Goal: Information Seeking & Learning: Find specific fact

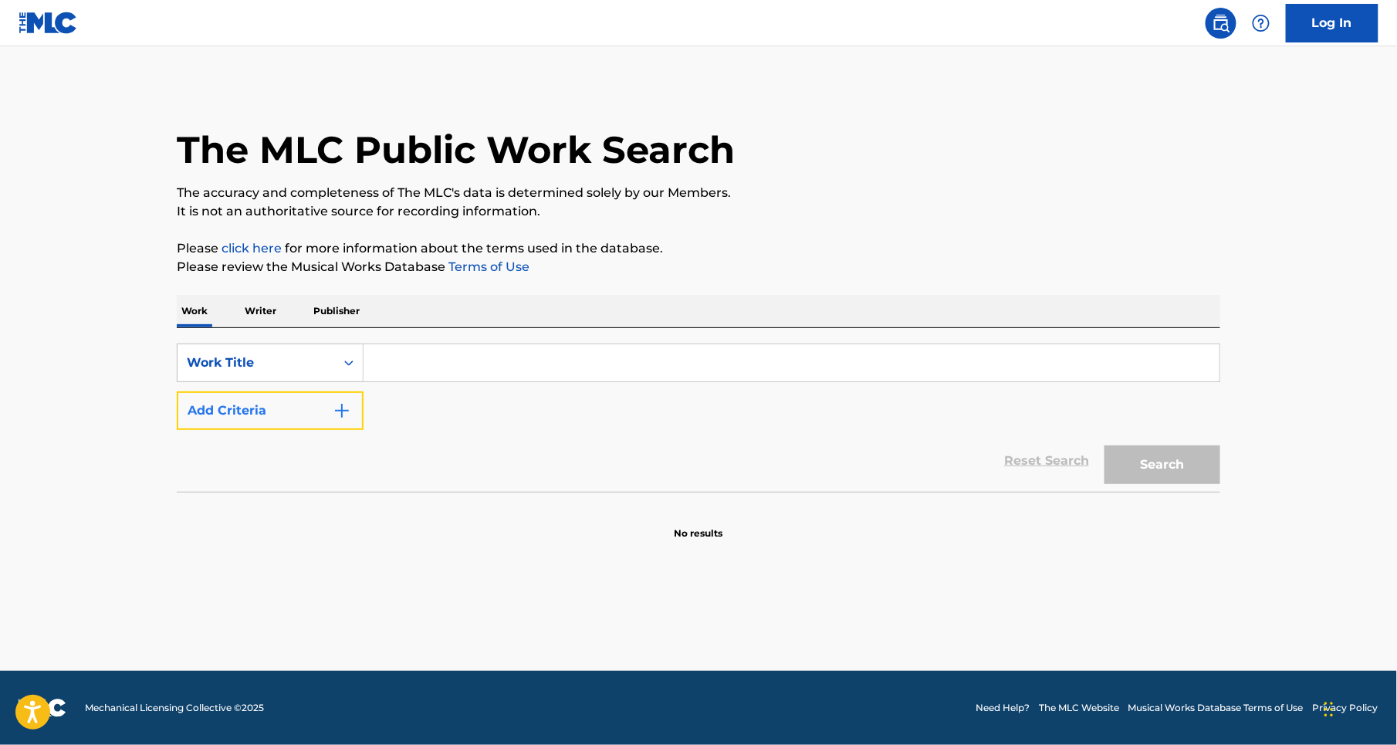
click at [336, 409] on img "Search Form" at bounding box center [342, 410] width 19 height 19
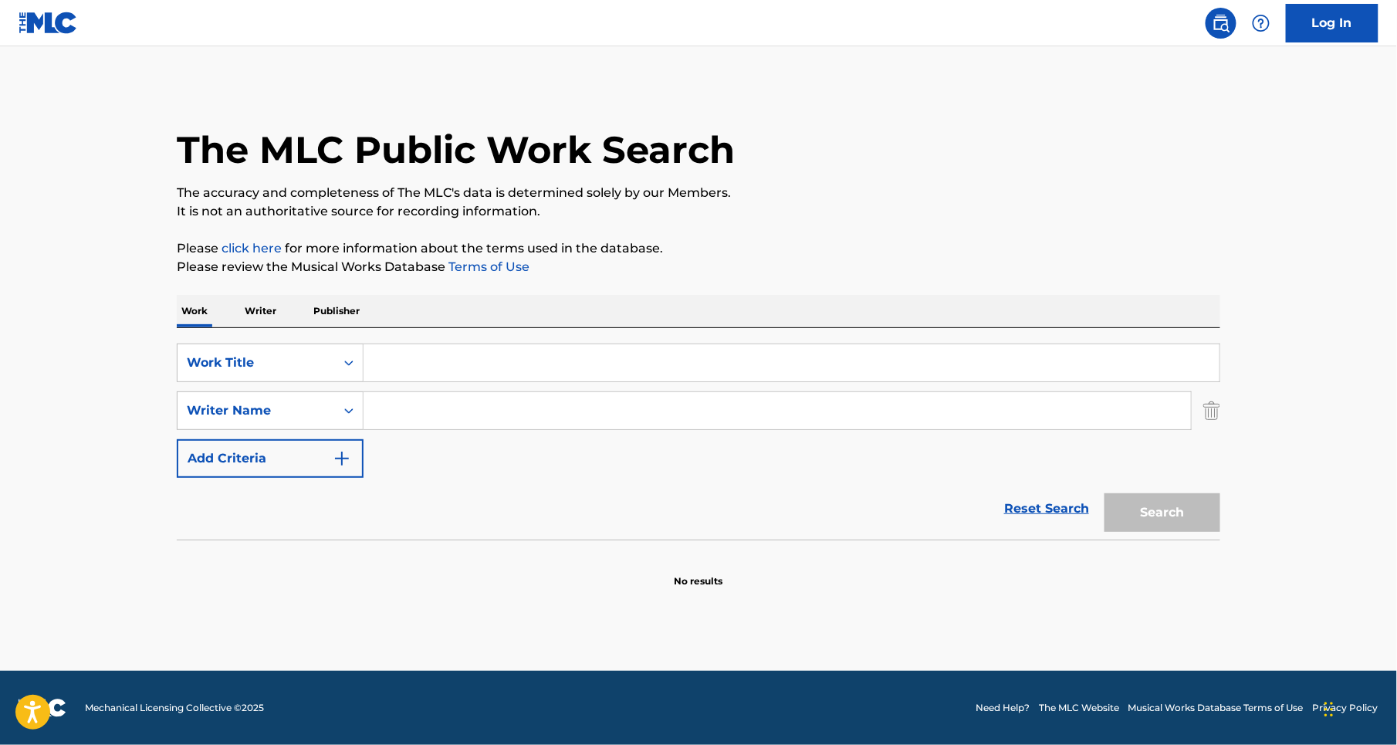
click at [384, 404] on input "Search Form" at bounding box center [778, 410] width 828 height 37
type input "[PERSON_NAME]"
click at [398, 358] on input "Search Form" at bounding box center [792, 362] width 856 height 37
type input "AMOR VERDADERO"
click at [1105, 493] on button "Search" at bounding box center [1163, 512] width 116 height 39
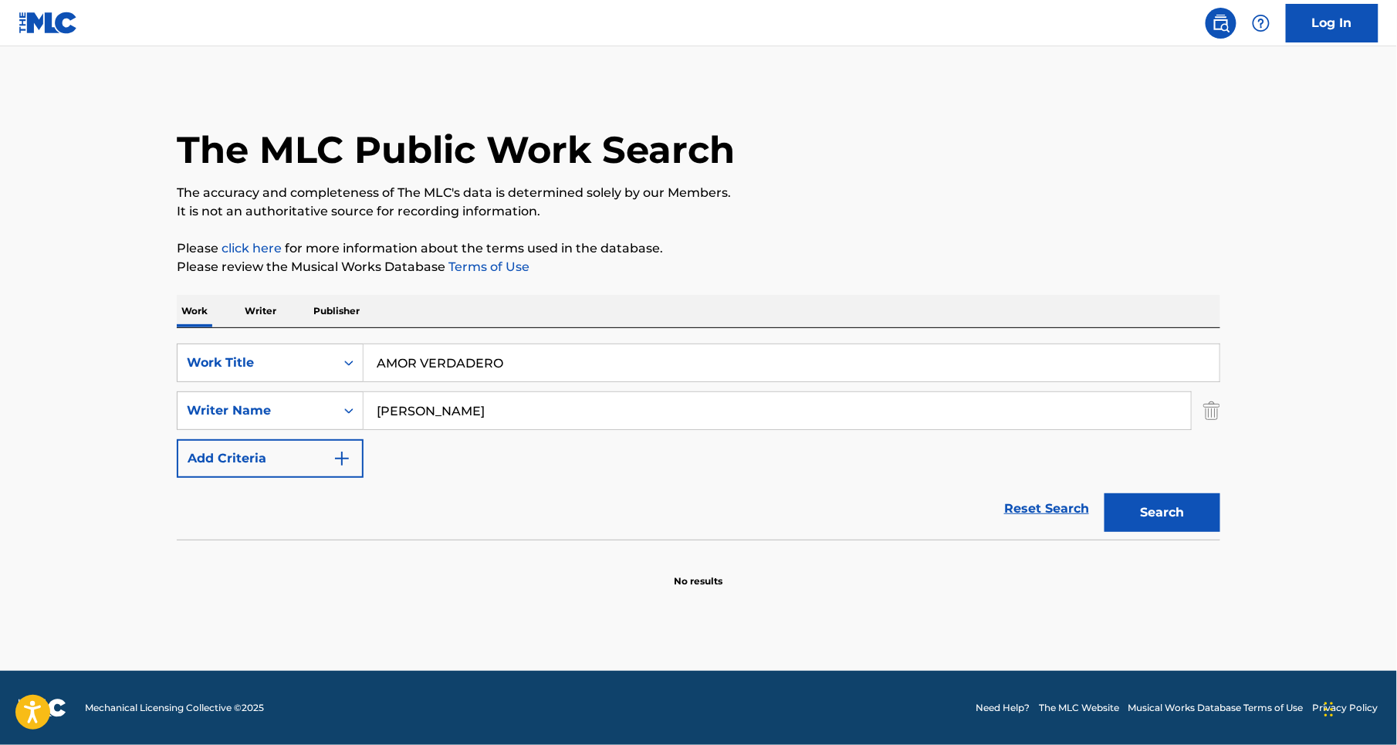
drag, startPoint x: 473, startPoint y: 404, endPoint x: 419, endPoint y: 398, distance: 53.6
click at [419, 398] on input "[PERSON_NAME]" at bounding box center [778, 410] width 828 height 37
type input "COTTO"
click at [1105, 493] on button "Search" at bounding box center [1163, 512] width 116 height 39
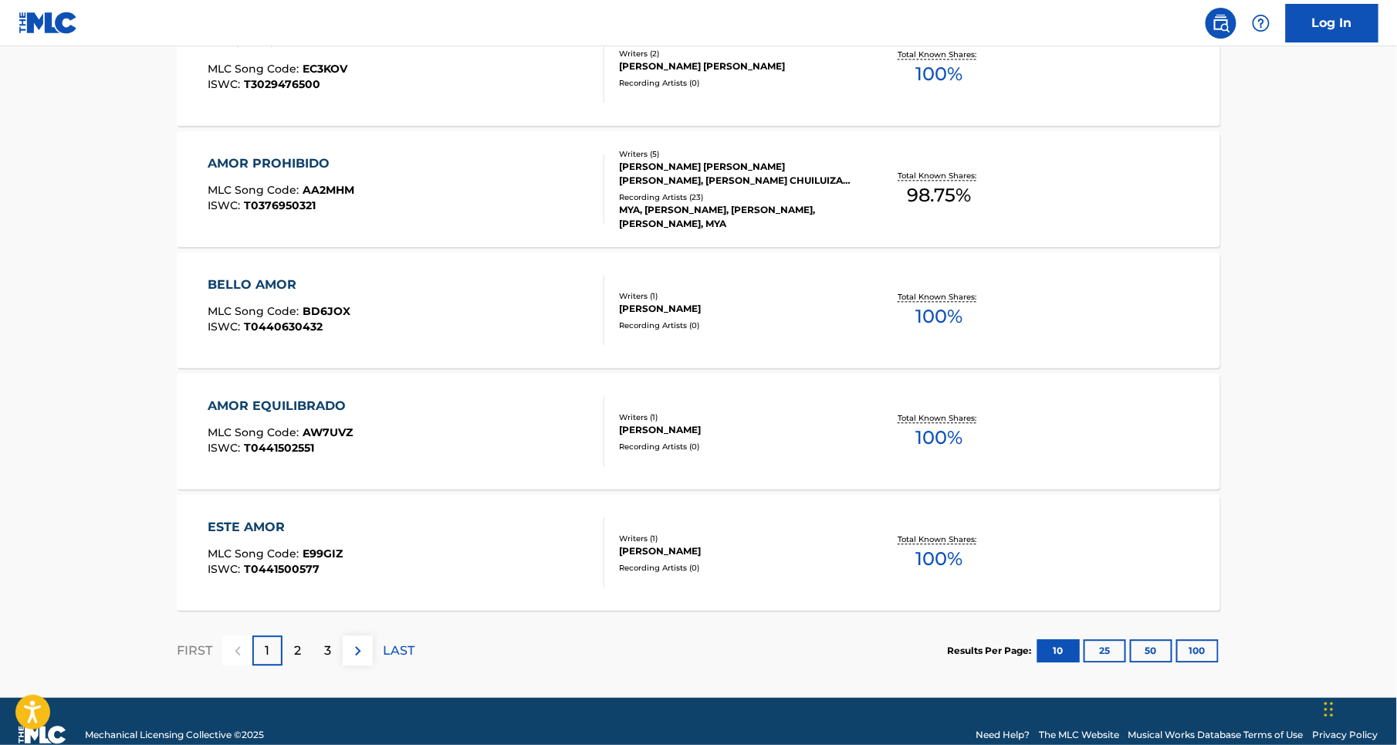
scroll to position [1192, 0]
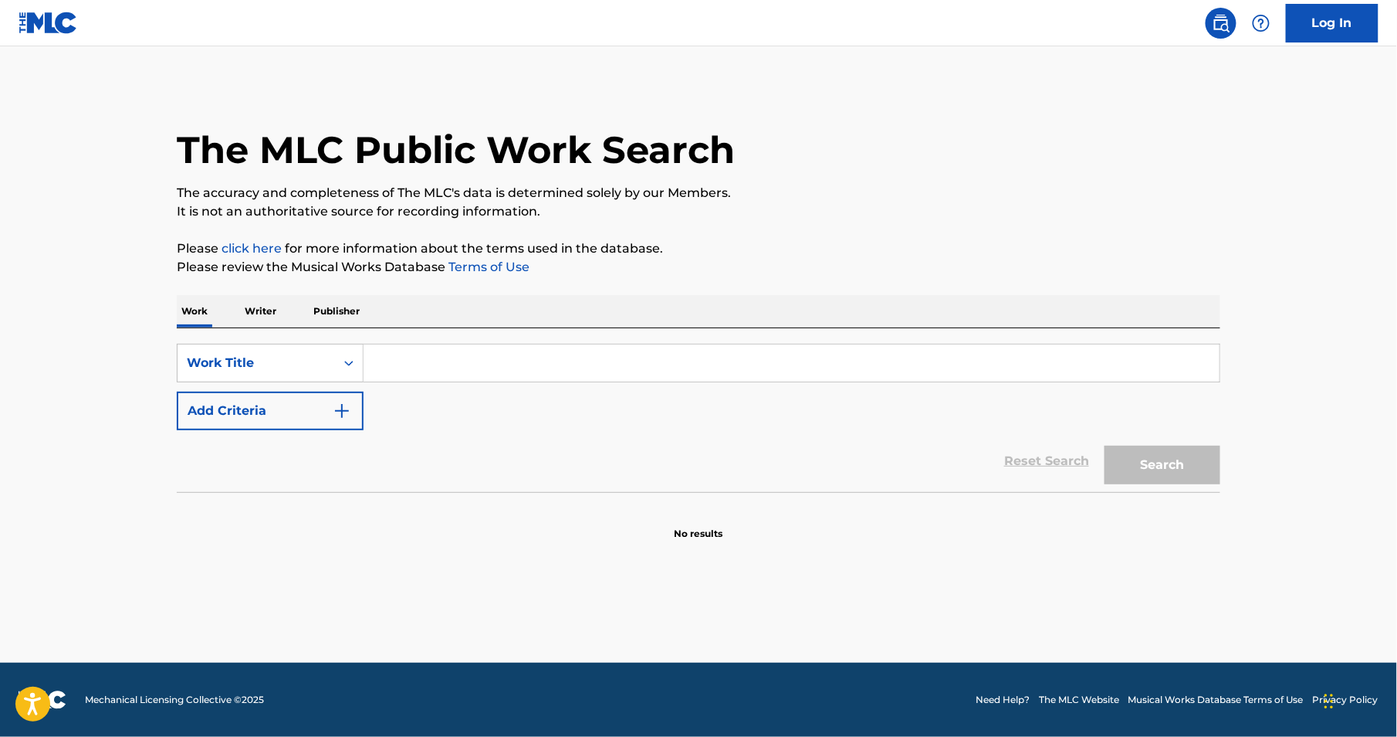
click at [402, 364] on input "Search Form" at bounding box center [792, 362] width 856 height 37
type input "AMOR VERDADERO"
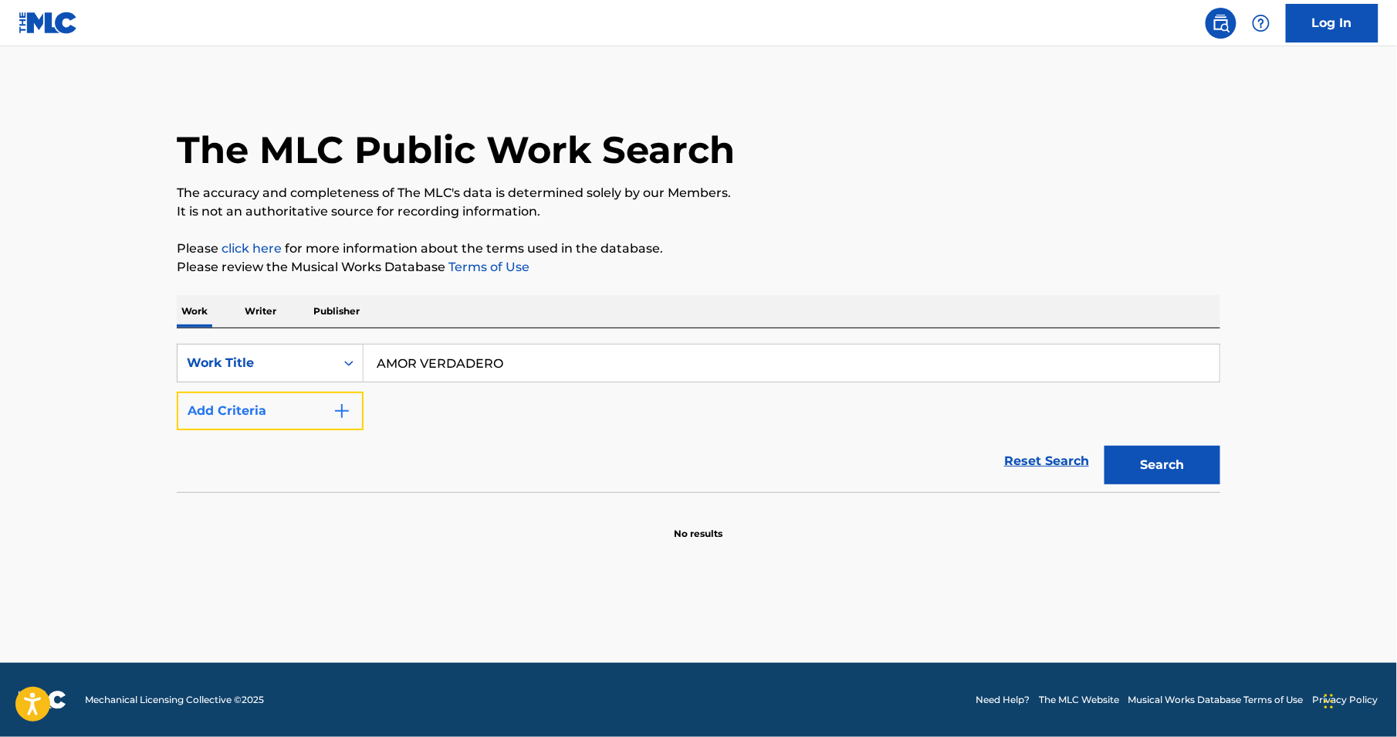
click at [344, 402] on img "Search Form" at bounding box center [342, 410] width 19 height 19
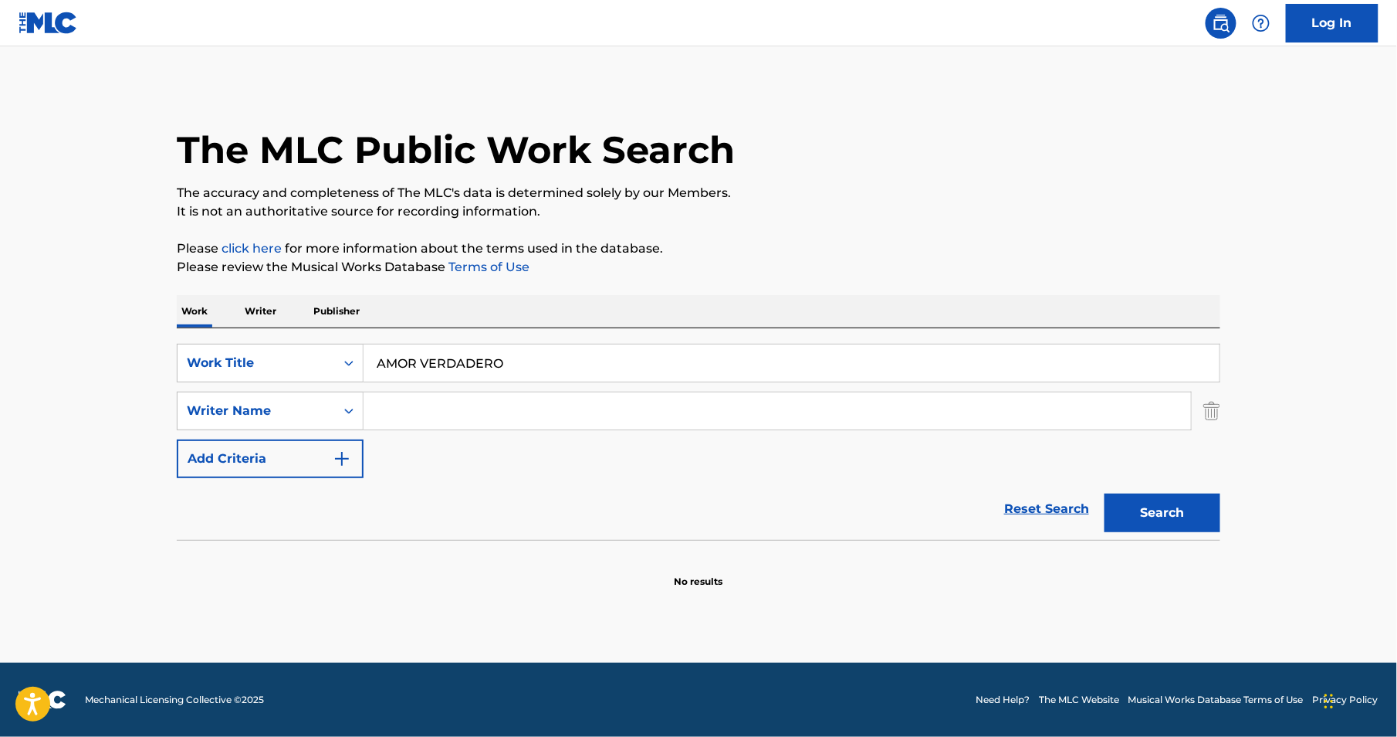
click at [428, 409] on input "Search Form" at bounding box center [778, 410] width 828 height 37
type input "[PERSON_NAME] [PERSON_NAME]"
click at [1184, 507] on button "Search" at bounding box center [1163, 512] width 116 height 39
drag, startPoint x: 534, startPoint y: 357, endPoint x: 141, endPoint y: 331, distance: 393.8
click at [141, 331] on main "The MLC Public Work Search The accuracy and completeness of The MLC's data is d…" at bounding box center [698, 354] width 1397 height 616
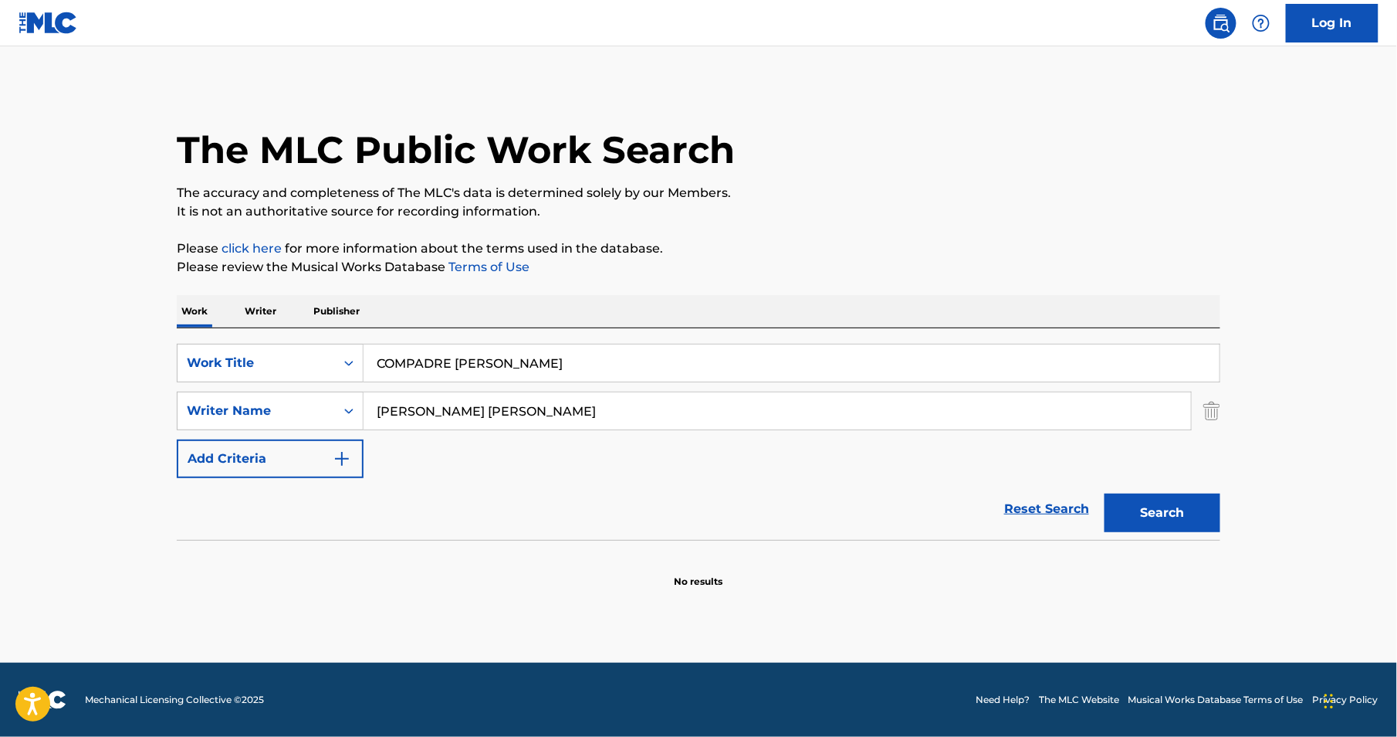
type input "COMPADRE [PERSON_NAME]"
click at [1105, 493] on button "Search" at bounding box center [1163, 512] width 116 height 39
drag, startPoint x: 542, startPoint y: 413, endPoint x: 201, endPoint y: 397, distance: 341.6
click at [201, 397] on div "SearchWithCriteriae06dd177-0ee1-454c-9958-8e5fd72d9578 Writer Name [PERSON_NAME…" at bounding box center [699, 410] width 1044 height 39
type input "COTTO"
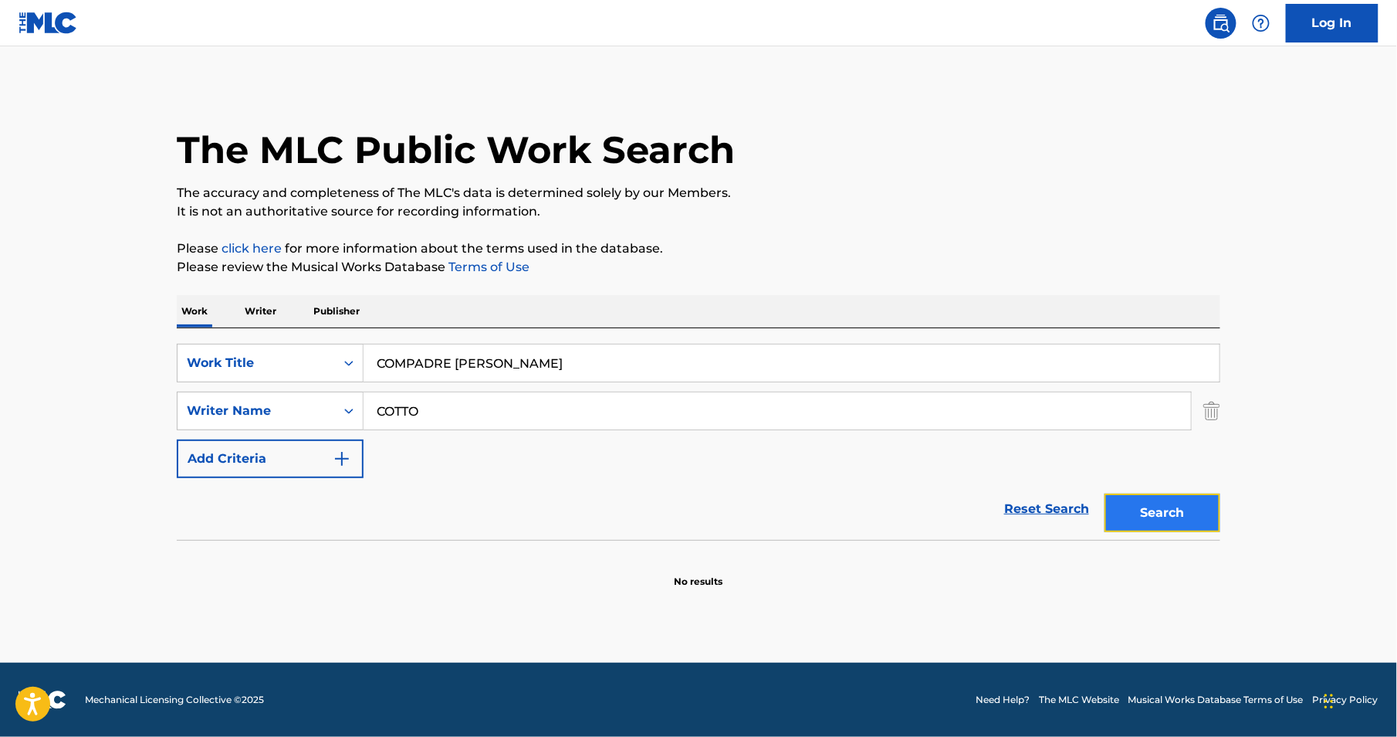
click at [1185, 511] on button "Search" at bounding box center [1163, 512] width 116 height 39
drag, startPoint x: 529, startPoint y: 368, endPoint x: 132, endPoint y: 342, distance: 397.7
click at [132, 342] on main "The MLC Public Work Search The accuracy and completeness of The MLC's data is d…" at bounding box center [698, 354] width 1397 height 616
click at [1105, 493] on button "Search" at bounding box center [1163, 512] width 116 height 39
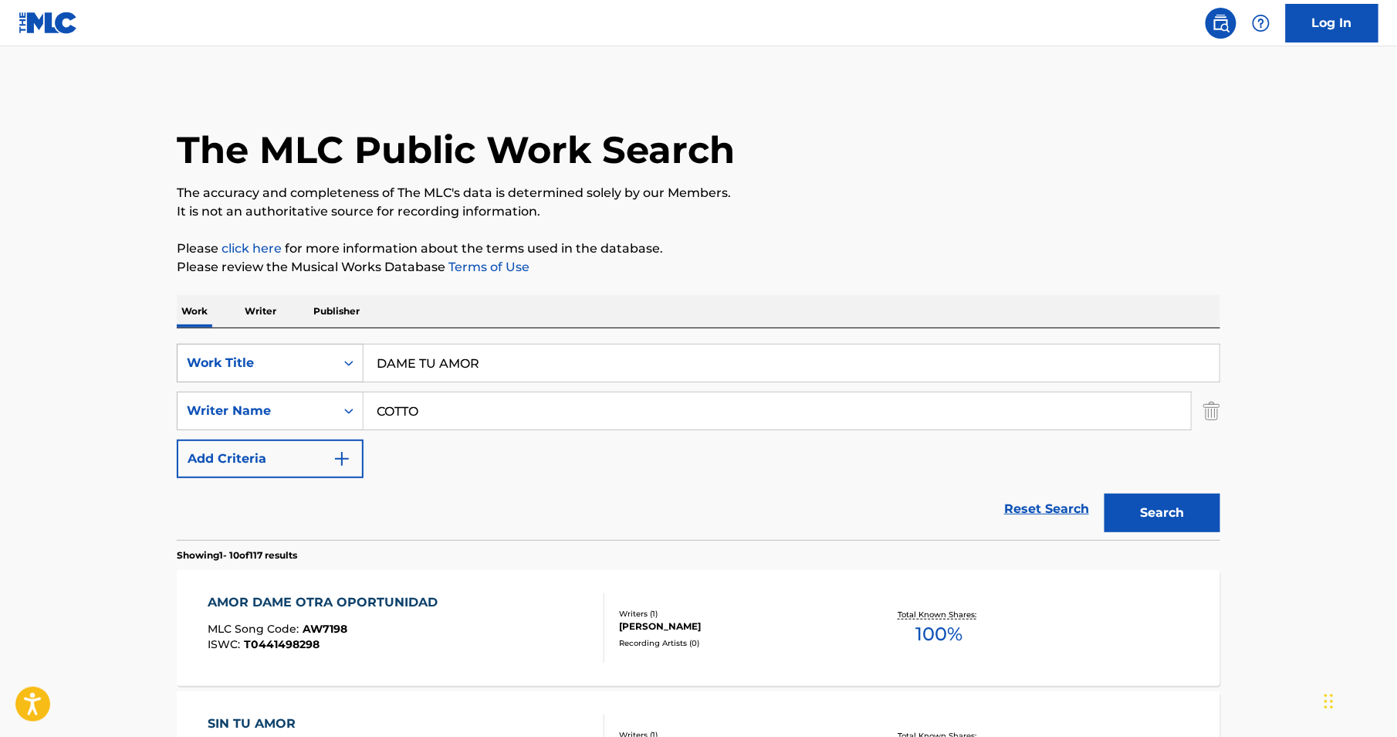
drag, startPoint x: 488, startPoint y: 362, endPoint x: 334, endPoint y: 360, distance: 153.7
click at [334, 360] on div "SearchWithCriteria86f9f3bc-eeef-4617-ac22-98a89f9d5d05 Work Title DAME TU AMOR" at bounding box center [699, 363] width 1044 height 39
click at [1105, 493] on button "Search" at bounding box center [1163, 512] width 116 height 39
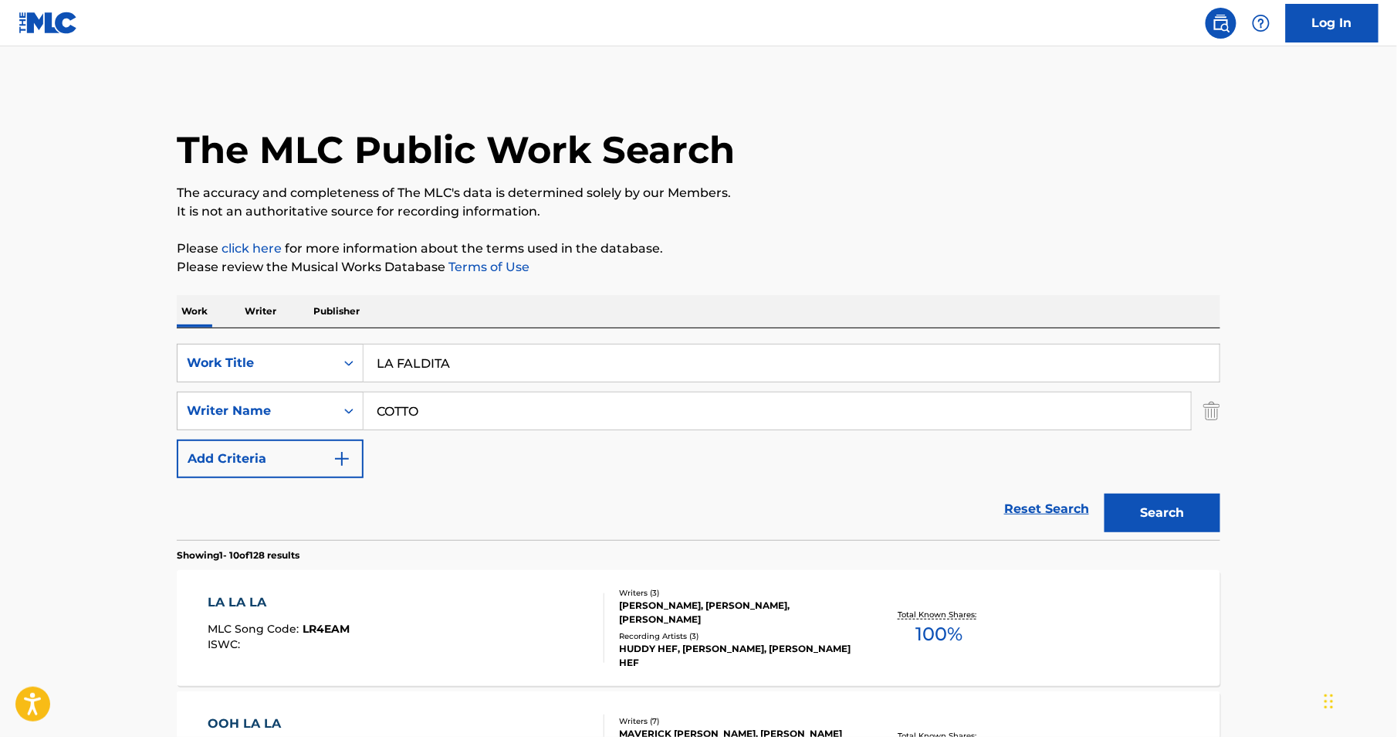
drag, startPoint x: 465, startPoint y: 371, endPoint x: 192, endPoint y: 341, distance: 274.2
click at [192, 341] on div "SearchWithCriteria86f9f3bc-eeef-4617-ac22-98a89f9d5d05 Work Title LA FALDITA Se…" at bounding box center [699, 434] width 1044 height 212
click at [1105, 493] on button "Search" at bounding box center [1163, 512] width 116 height 39
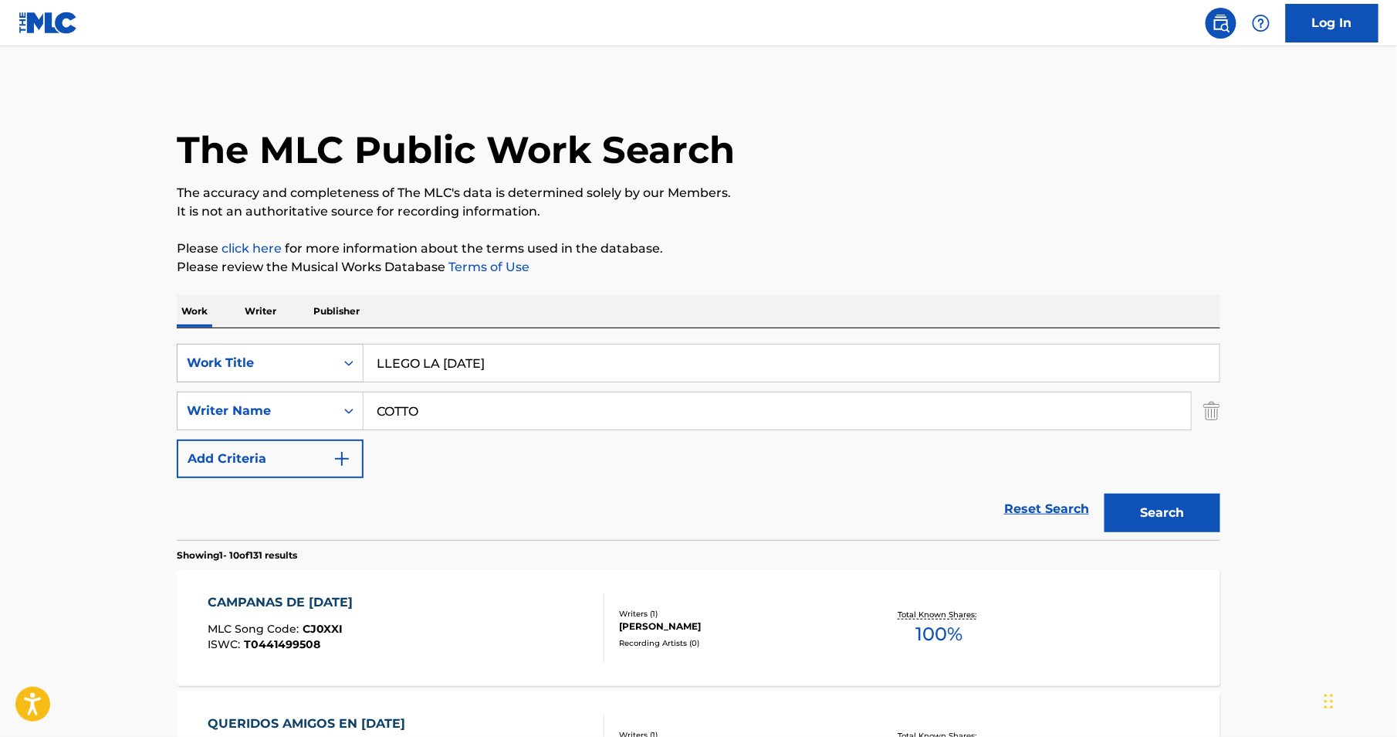
drag, startPoint x: 513, startPoint y: 364, endPoint x: 224, endPoint y: 343, distance: 289.6
click at [224, 344] on div "SearchWithCriteria86f9f3bc-eeef-4617-ac22-98a89f9d5d05 Work Title LLEGO LA NAVI…" at bounding box center [699, 363] width 1044 height 39
click at [1105, 493] on button "Search" at bounding box center [1163, 512] width 116 height 39
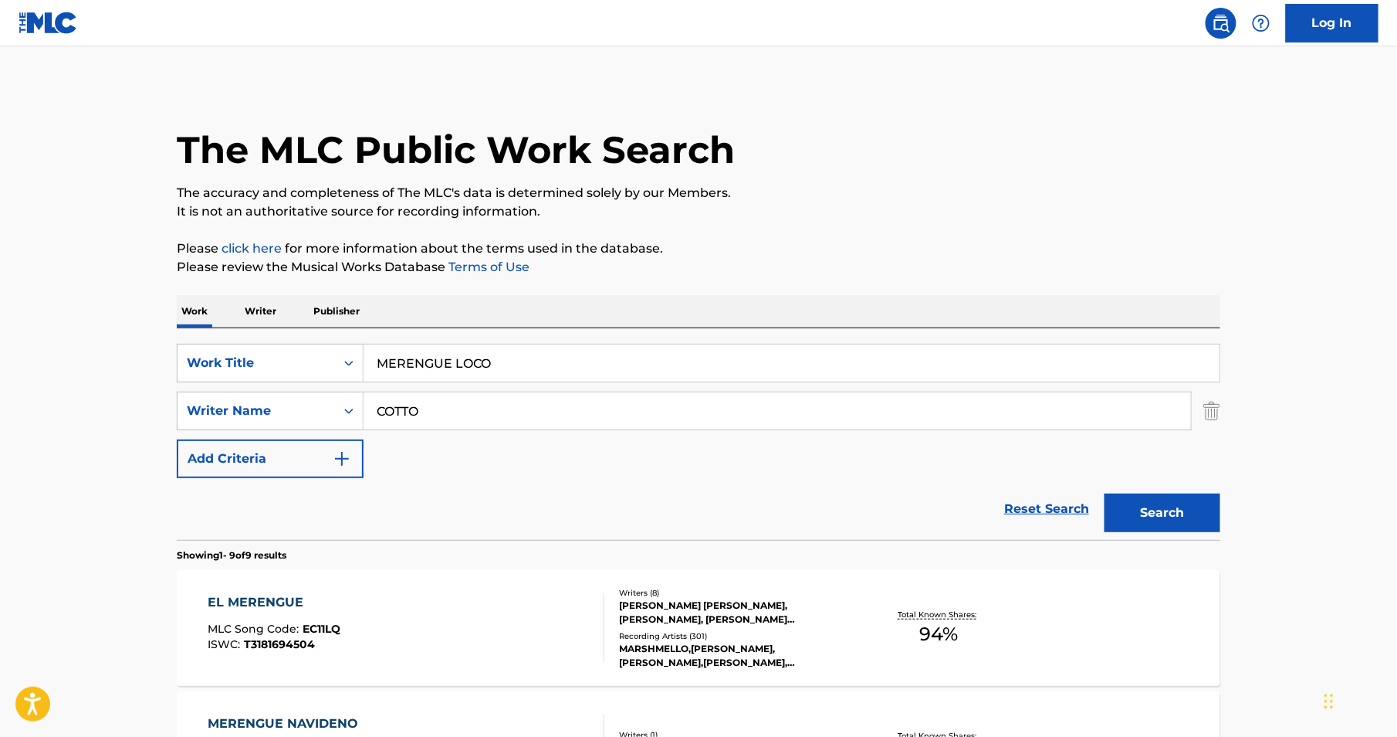
drag, startPoint x: 494, startPoint y: 367, endPoint x: 87, endPoint y: 269, distance: 418.5
click at [1105, 493] on button "Search" at bounding box center [1163, 512] width 116 height 39
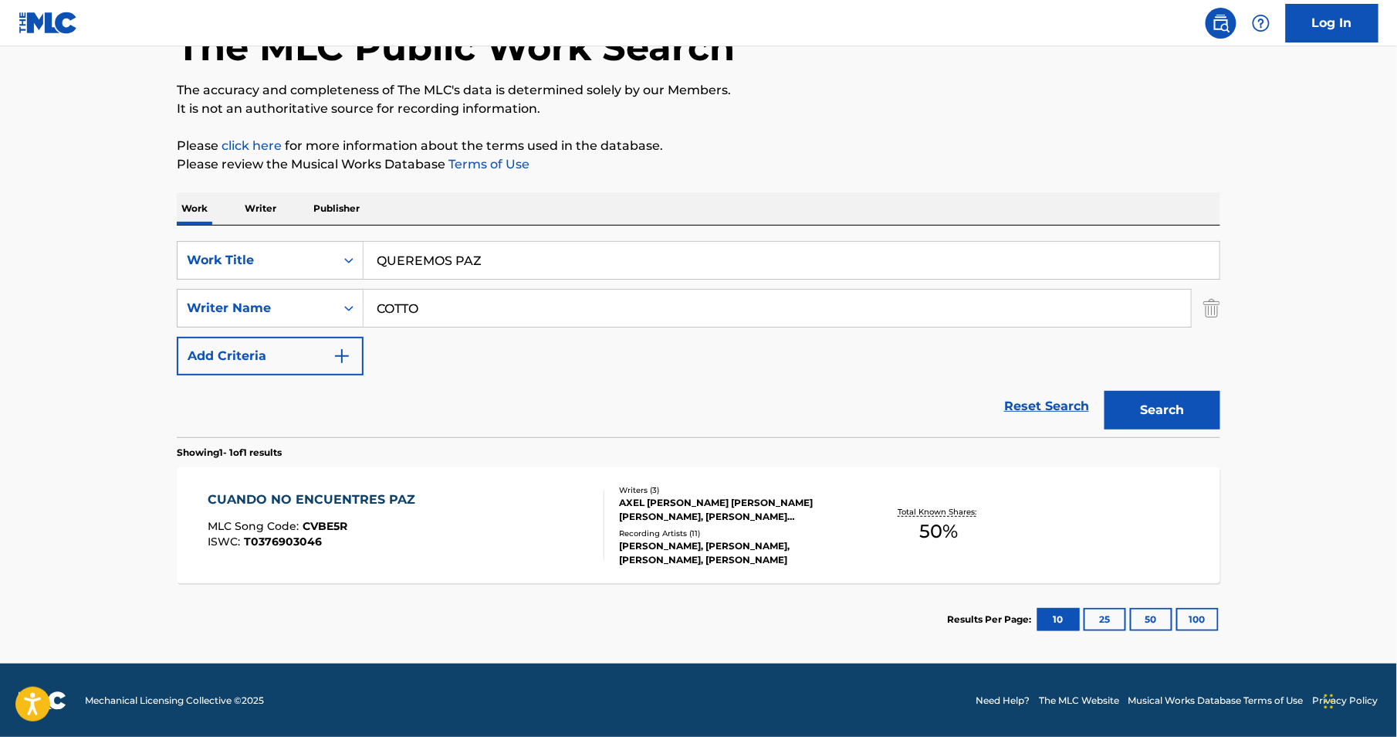
scroll to position [35, 0]
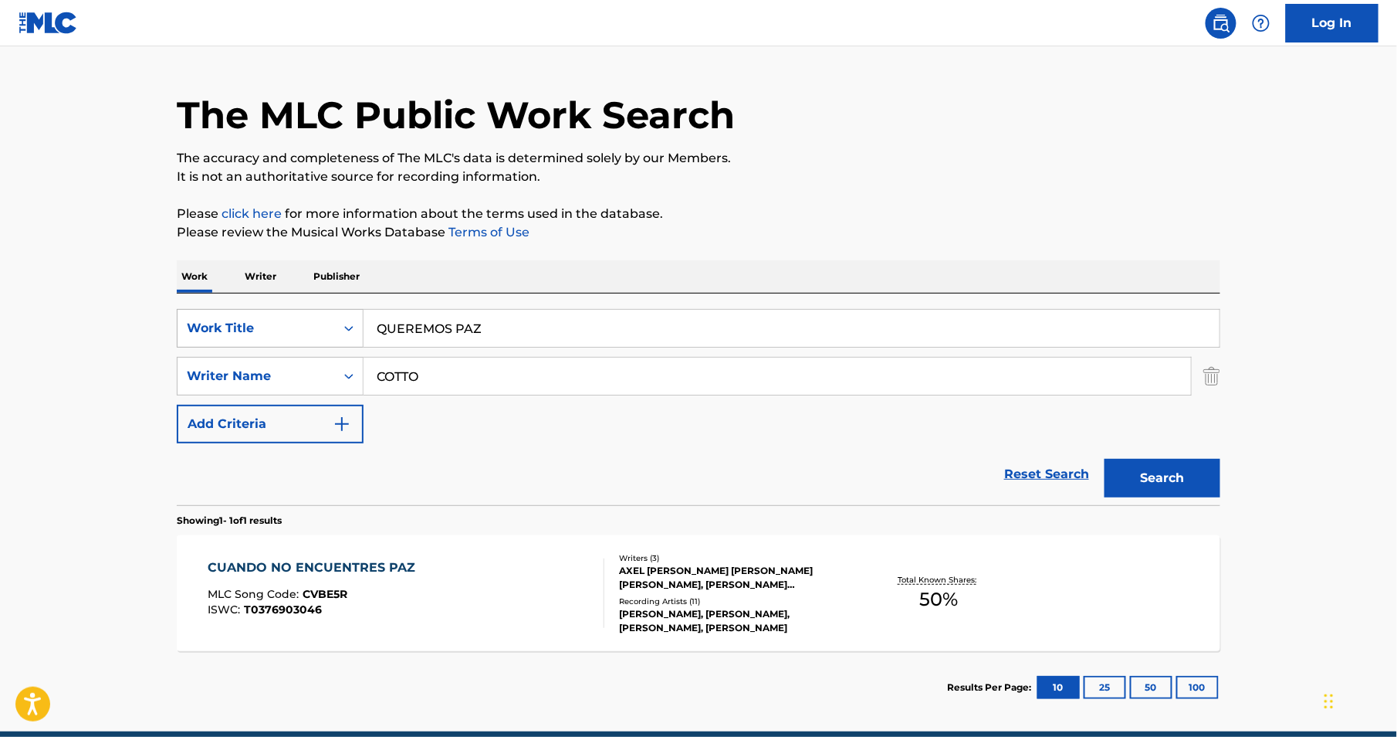
drag, startPoint x: 492, startPoint y: 326, endPoint x: 273, endPoint y: 320, distance: 218.6
click at [273, 320] on div "SearchWithCriteria86f9f3bc-eeef-4617-ac22-98a89f9d5d05 Work Title QUEREMOS PAZ" at bounding box center [699, 328] width 1044 height 39
click at [1105, 459] on button "Search" at bounding box center [1163, 478] width 116 height 39
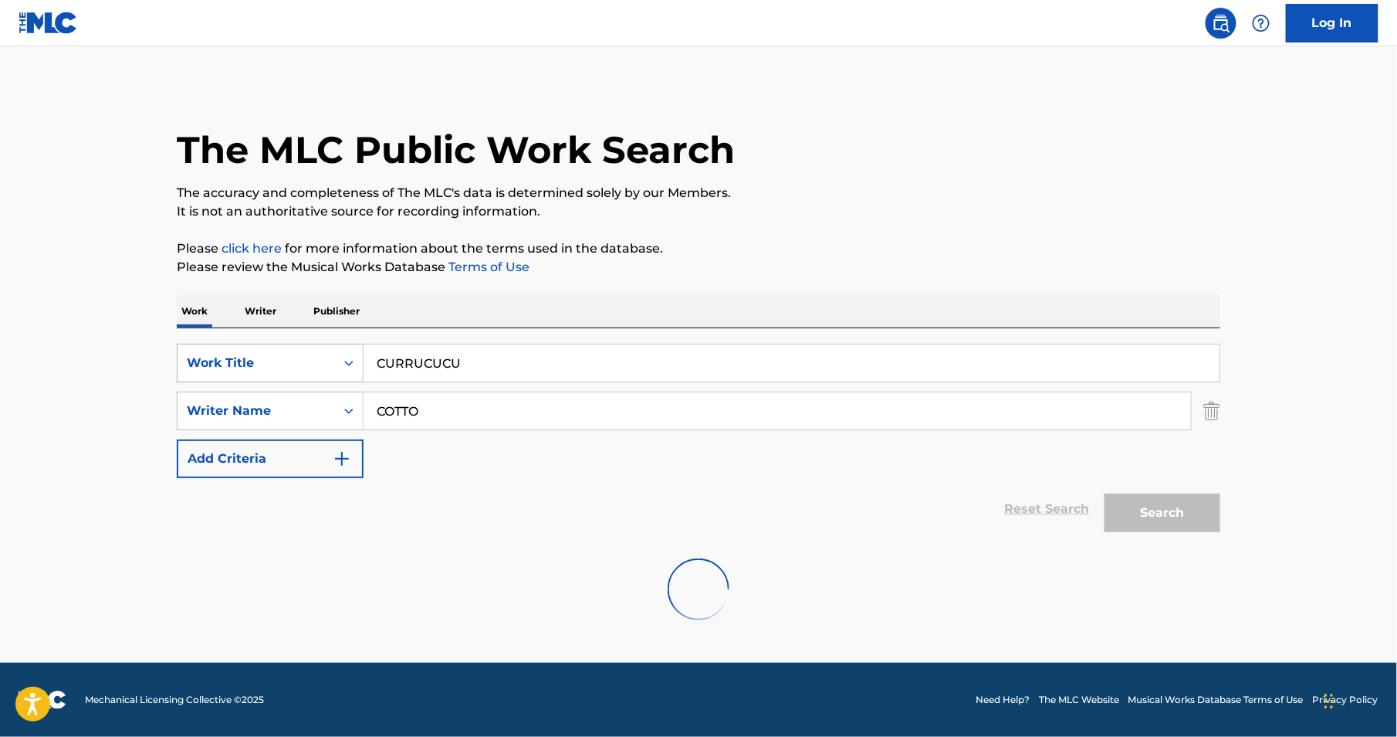
scroll to position [0, 0]
drag, startPoint x: 472, startPoint y: 365, endPoint x: 155, endPoint y: 326, distance: 319.0
click at [155, 326] on main "The MLC Public Work Search The accuracy and completeness of The MLC's data is d…" at bounding box center [698, 354] width 1397 height 616
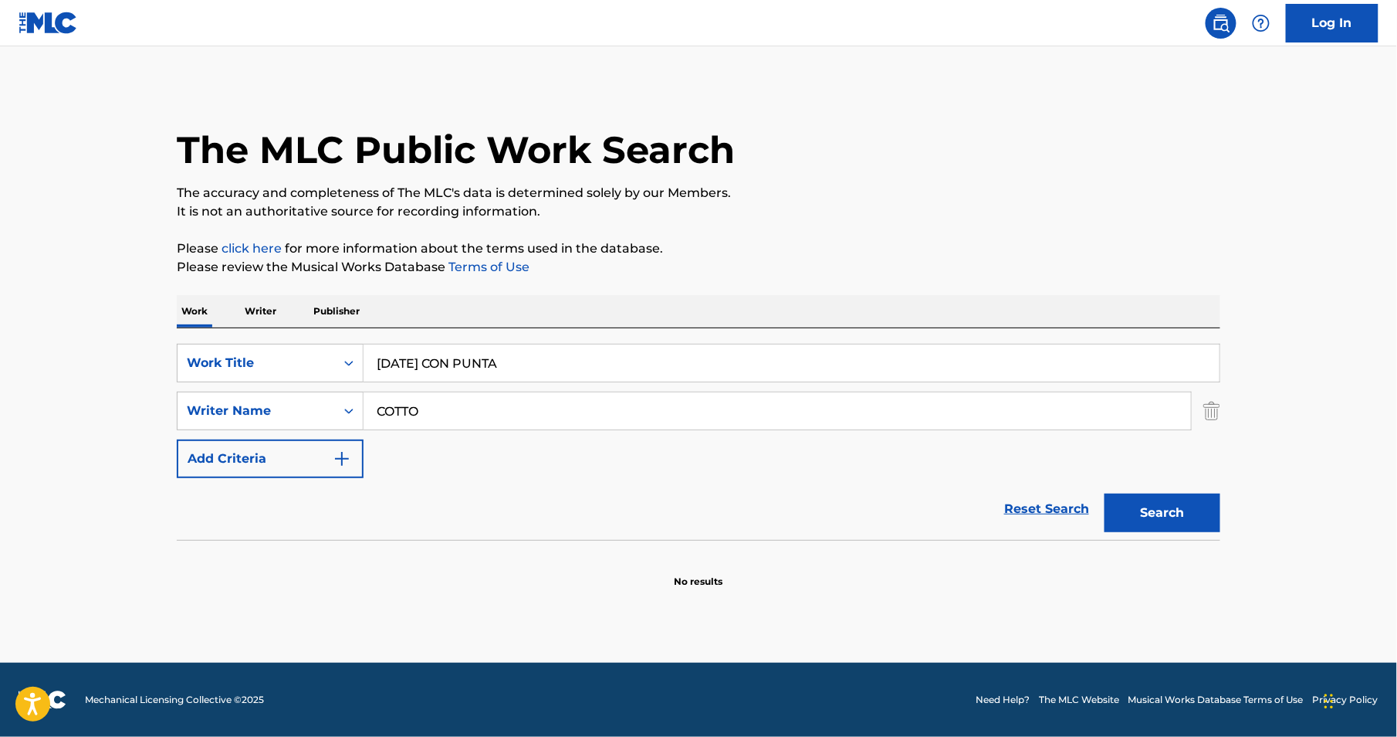
click at [1105, 493] on button "Search" at bounding box center [1163, 512] width 116 height 39
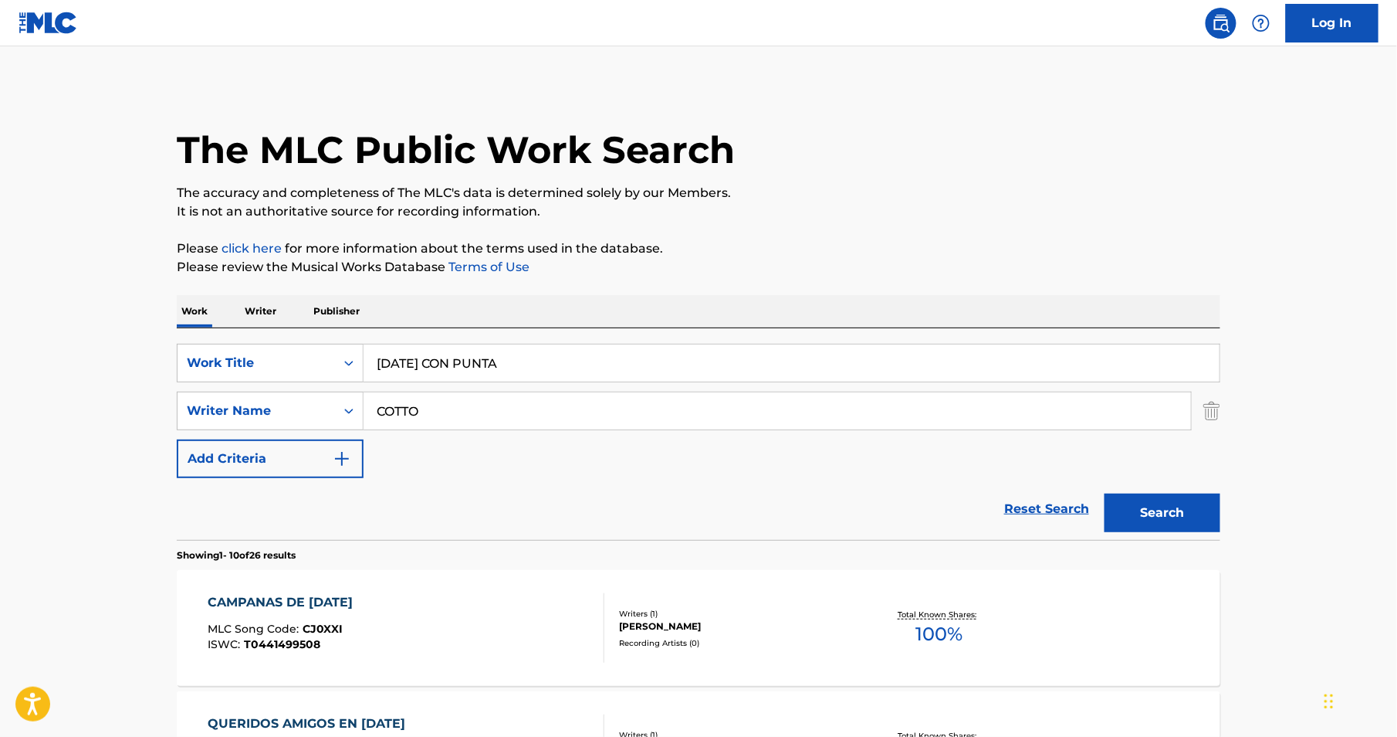
drag, startPoint x: 534, startPoint y: 364, endPoint x: 0, endPoint y: 313, distance: 535.9
type input "L"
click at [1105, 493] on button "Search" at bounding box center [1163, 512] width 116 height 39
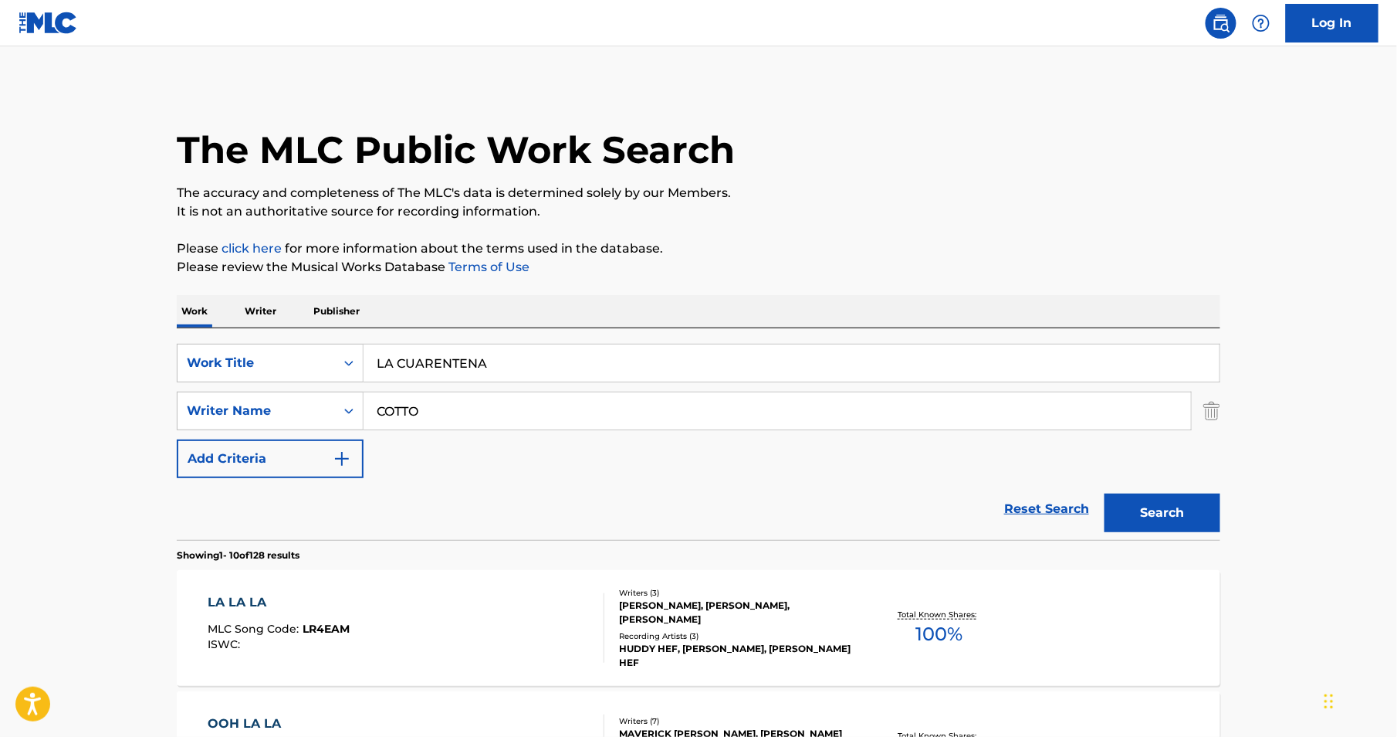
drag, startPoint x: 500, startPoint y: 368, endPoint x: 127, endPoint y: 354, distance: 373.2
click at [1105, 493] on button "Search" at bounding box center [1163, 512] width 116 height 39
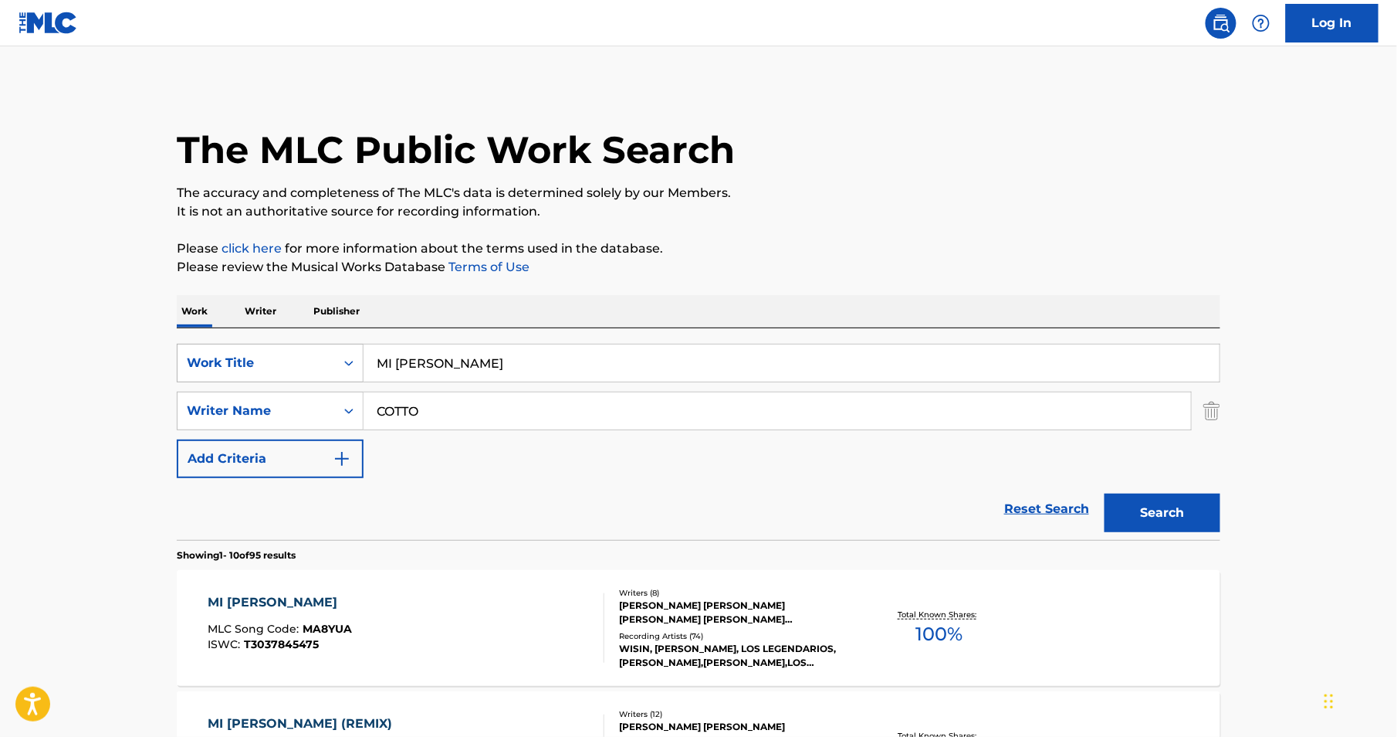
drag, startPoint x: 435, startPoint y: 364, endPoint x: 283, endPoint y: 362, distance: 152.1
click at [283, 362] on div "SearchWithCriteria86f9f3bc-eeef-4617-ac22-98a89f9d5d05 Work Title MI NINA" at bounding box center [699, 363] width 1044 height 39
click at [1105, 493] on button "Search" at bounding box center [1163, 512] width 116 height 39
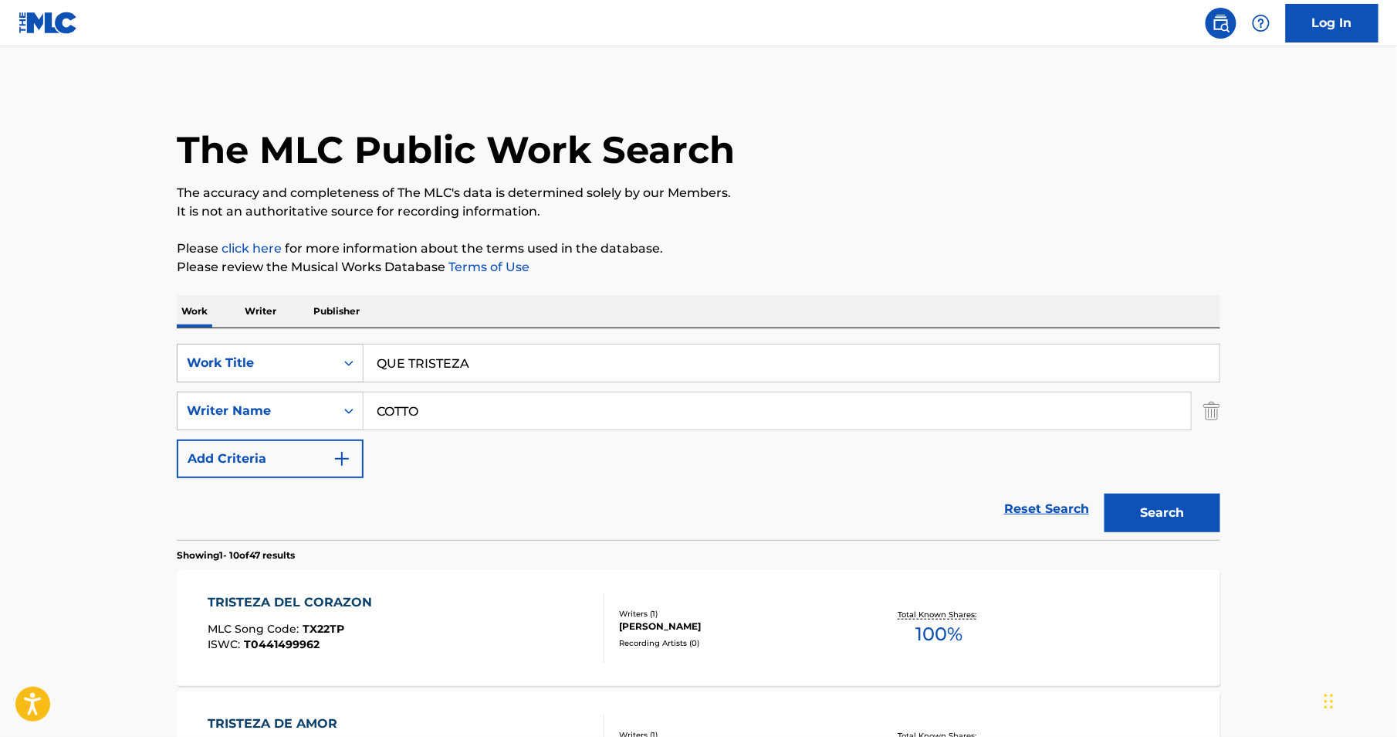
drag, startPoint x: 483, startPoint y: 364, endPoint x: 232, endPoint y: 360, distance: 251.0
click at [232, 360] on div "SearchWithCriteria86f9f3bc-eeef-4617-ac22-98a89f9d5d05 Work Title QUE TRISTEZA" at bounding box center [699, 363] width 1044 height 39
click at [1105, 493] on button "Search" at bounding box center [1163, 512] width 116 height 39
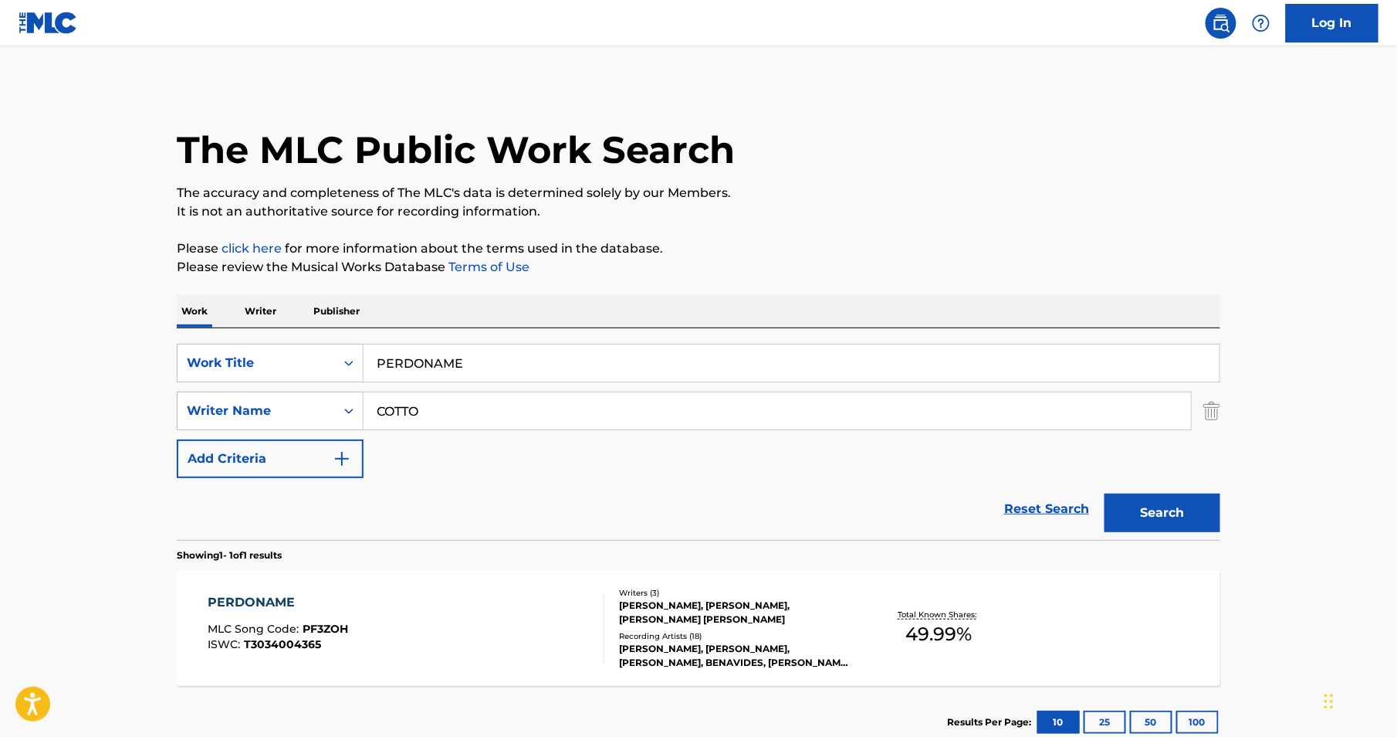
scroll to position [103, 0]
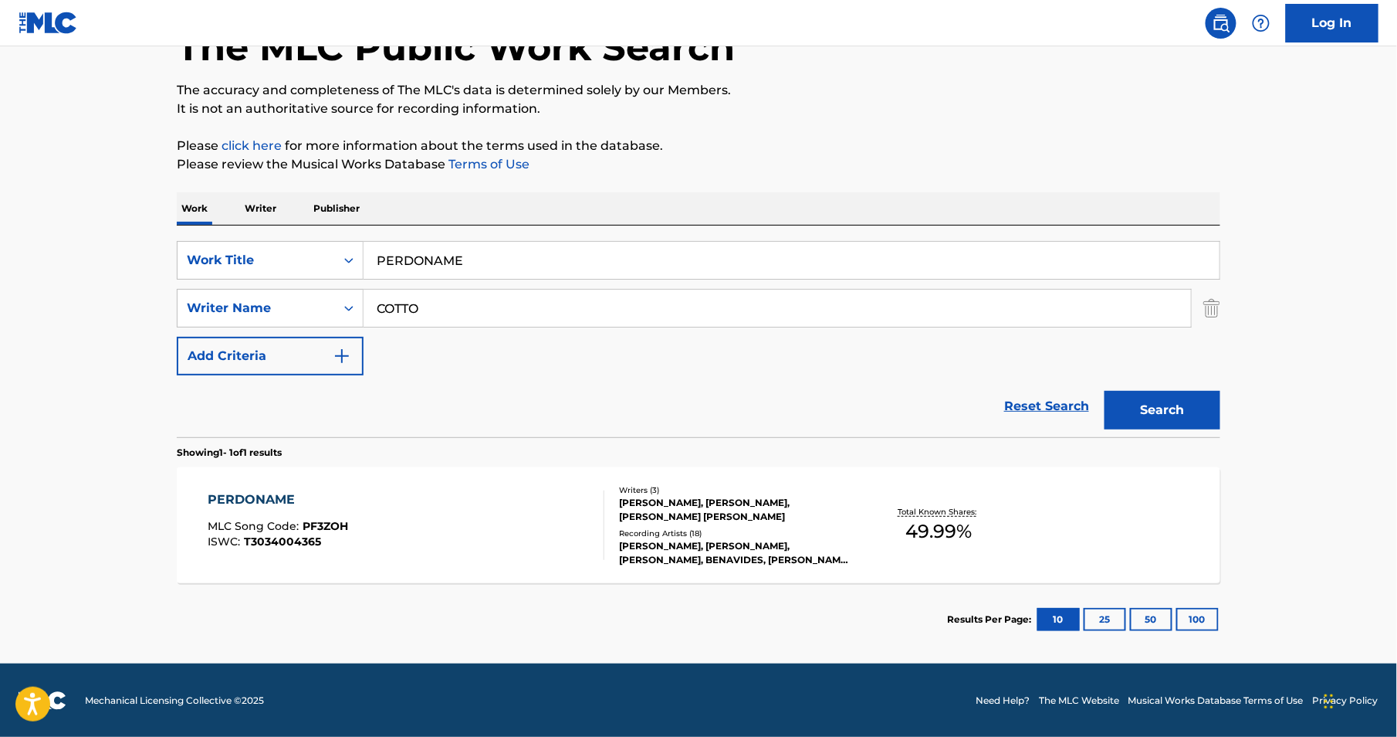
drag, startPoint x: 494, startPoint y: 252, endPoint x: 86, endPoint y: 195, distance: 411.6
click at [86, 195] on main "The MLC Public Work Search The accuracy and completeness of The MLC's data is d…" at bounding box center [698, 304] width 1397 height 720
click at [1105, 391] on button "Search" at bounding box center [1163, 410] width 116 height 39
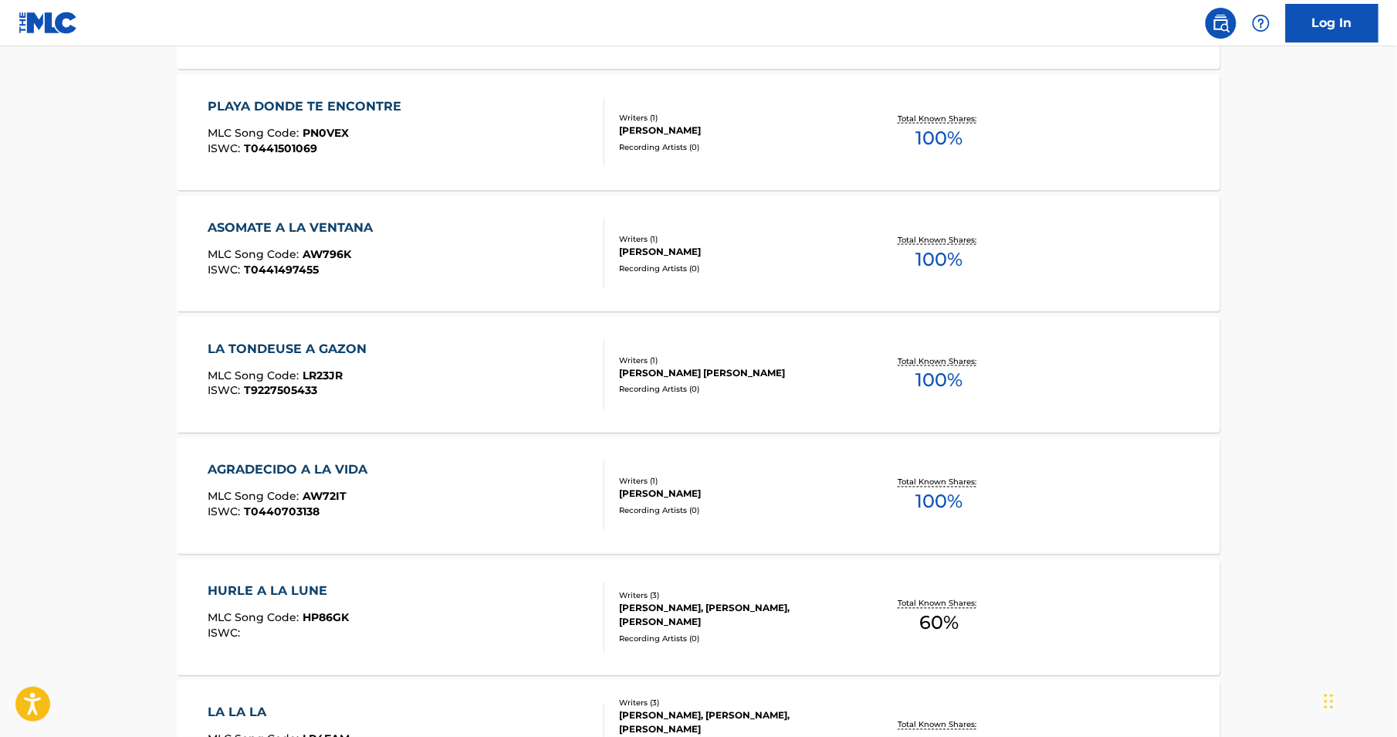
scroll to position [0, 0]
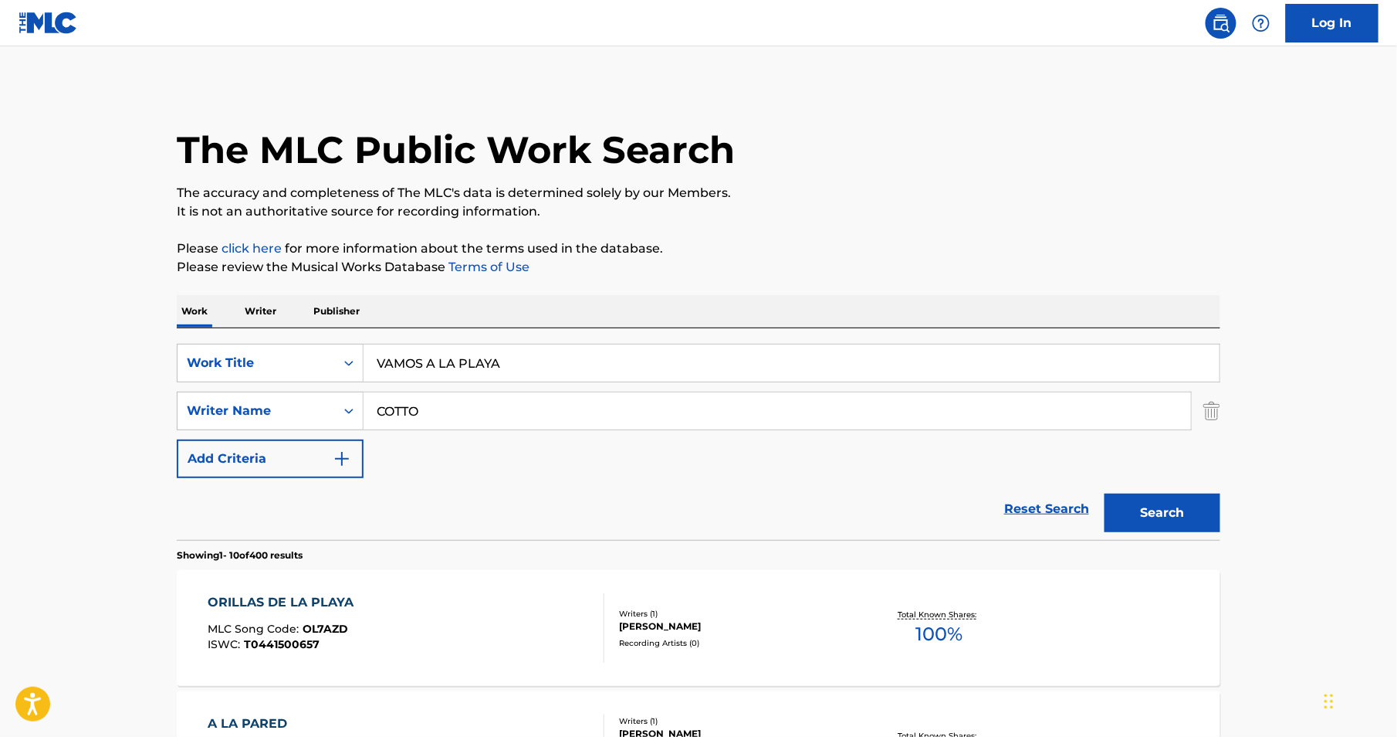
drag, startPoint x: 510, startPoint y: 362, endPoint x: 255, endPoint y: 333, distance: 257.2
click at [255, 333] on div "SearchWithCriteria86f9f3bc-eeef-4617-ac22-98a89f9d5d05 Work Title VAMOS A LA PL…" at bounding box center [699, 434] width 1044 height 212
click at [1105, 493] on button "Search" at bounding box center [1163, 512] width 116 height 39
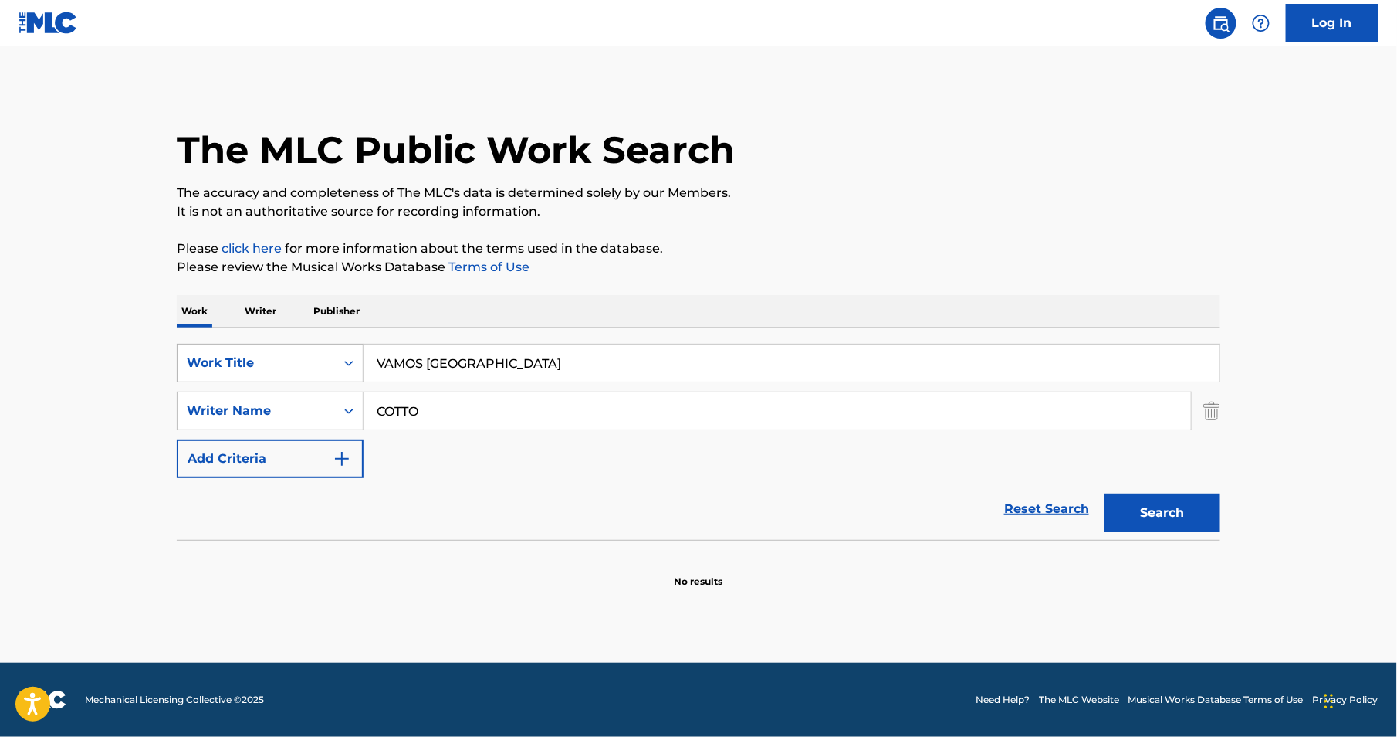
drag, startPoint x: 525, startPoint y: 357, endPoint x: 185, endPoint y: 352, distance: 339.8
click at [185, 352] on div "SearchWithCriteria86f9f3bc-eeef-4617-ac22-98a89f9d5d05 Work Title VAMOS HONDURAS" at bounding box center [699, 363] width 1044 height 39
click at [1105, 493] on button "Search" at bounding box center [1163, 512] width 116 height 39
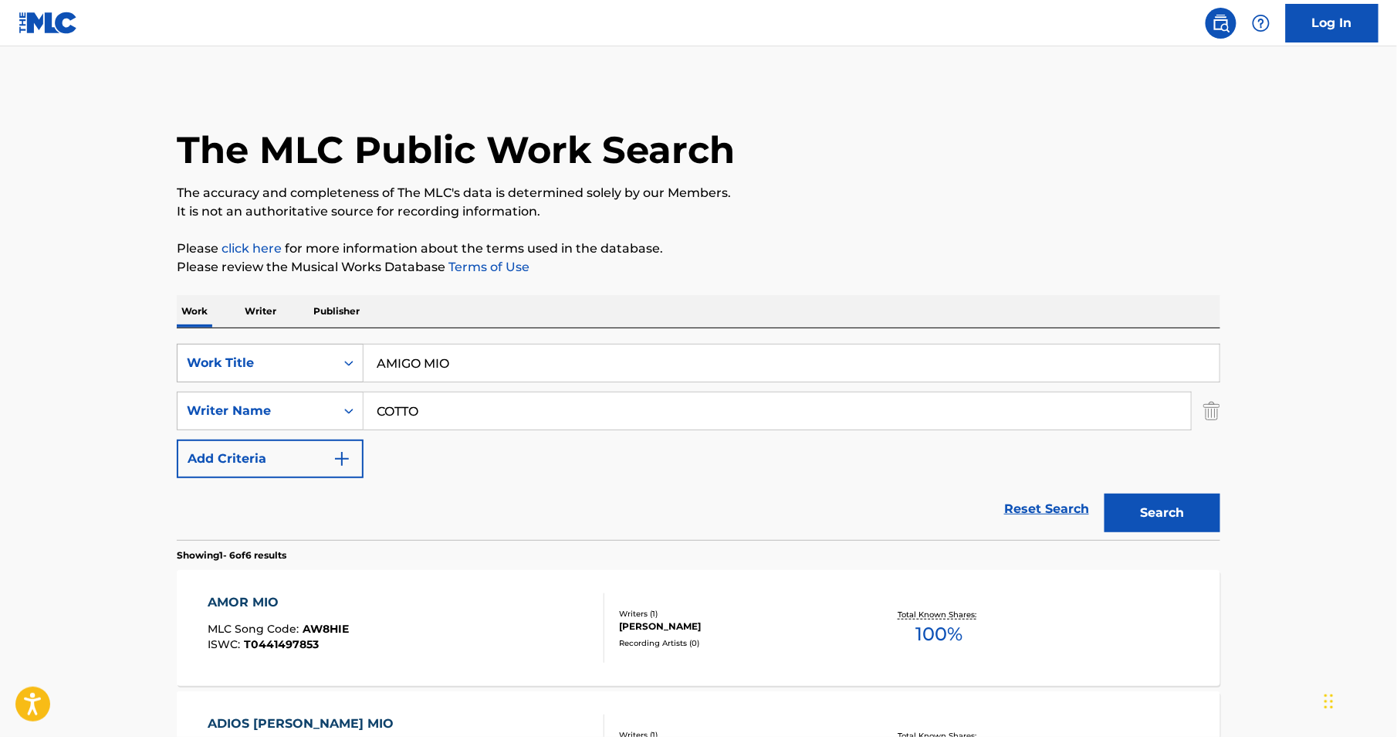
drag, startPoint x: 462, startPoint y: 367, endPoint x: 249, endPoint y: 356, distance: 213.4
click at [249, 356] on div "SearchWithCriteria86f9f3bc-eeef-4617-ac22-98a89f9d5d05 Work Title AMIGO MIO" at bounding box center [699, 363] width 1044 height 39
click at [1105, 493] on button "Search" at bounding box center [1163, 512] width 116 height 39
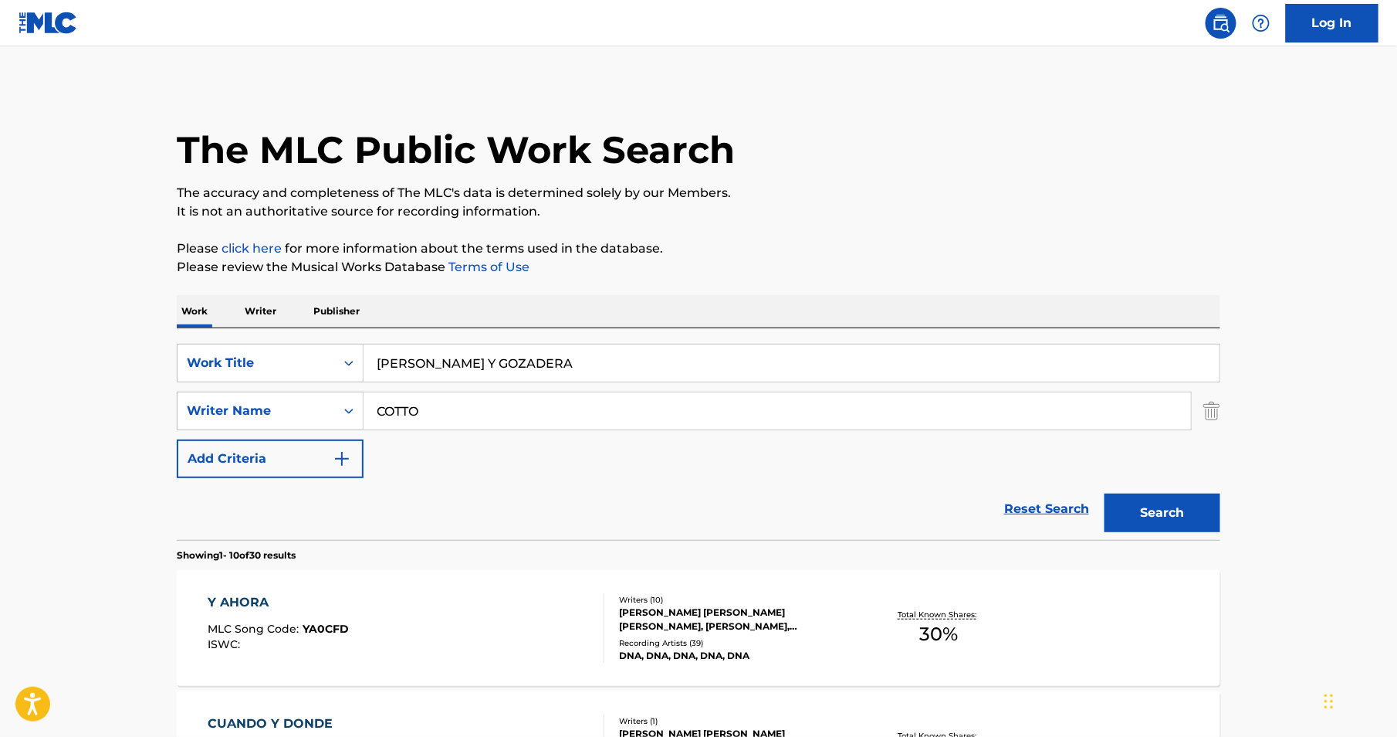
drag, startPoint x: 552, startPoint y: 364, endPoint x: 171, endPoint y: 300, distance: 386.1
type input "CANTA A MAMA"
click at [1105, 493] on button "Search" at bounding box center [1163, 512] width 116 height 39
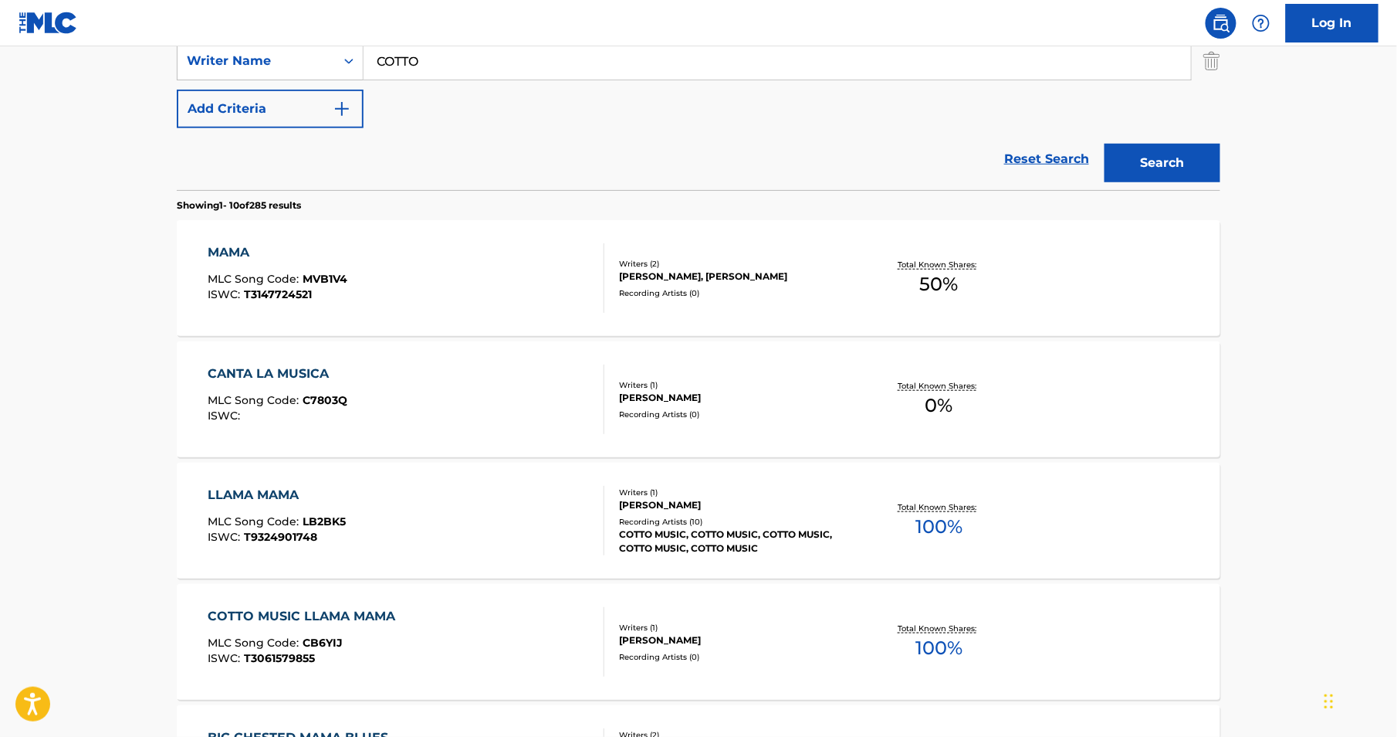
scroll to position [347, 0]
